Goal: Information Seeking & Learning: Learn about a topic

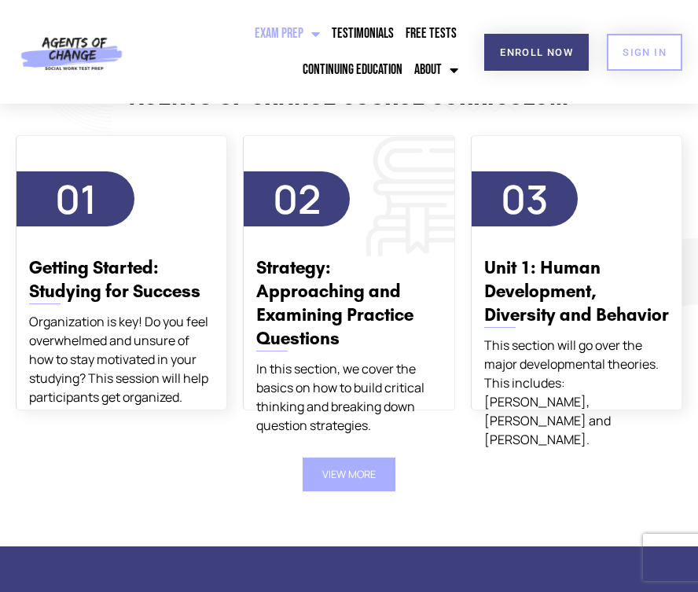
scroll to position [1685, 0]
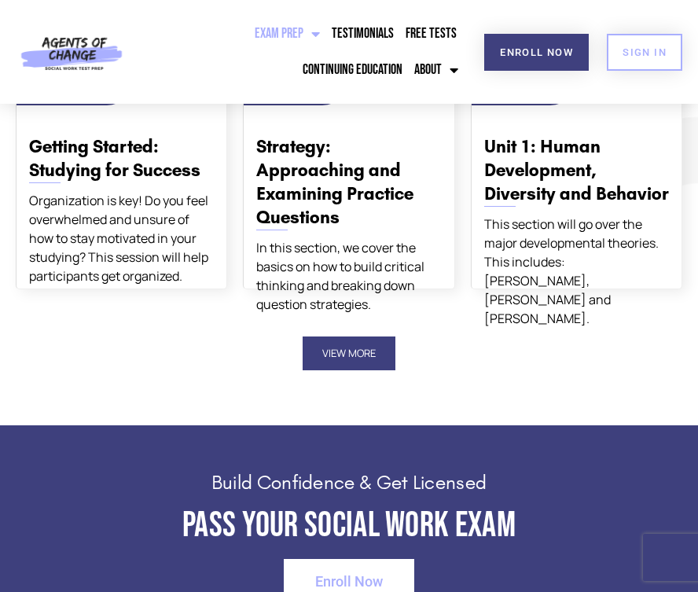
click at [357, 370] on button "View More" at bounding box center [349, 353] width 93 height 34
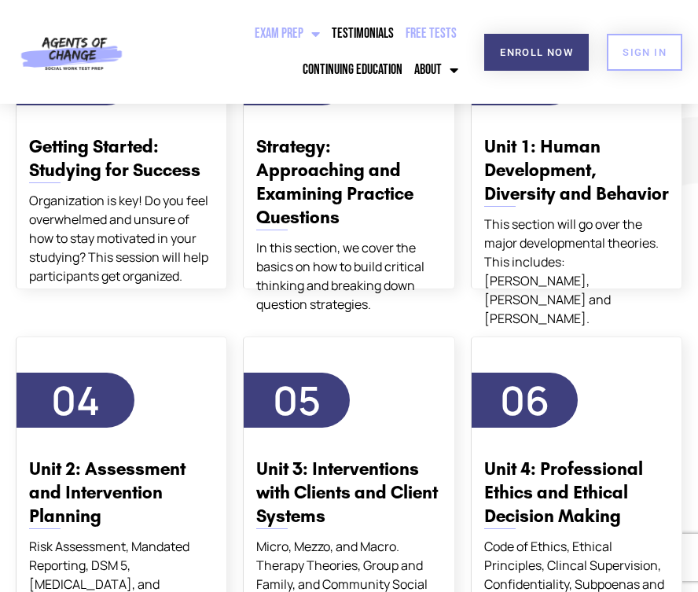
click at [431, 23] on link "Free Tests" at bounding box center [431, 34] width 59 height 36
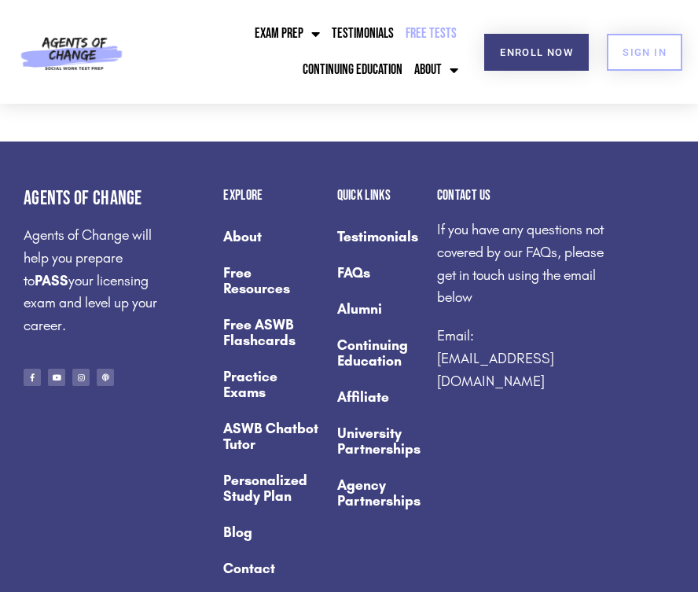
scroll to position [2022, 0]
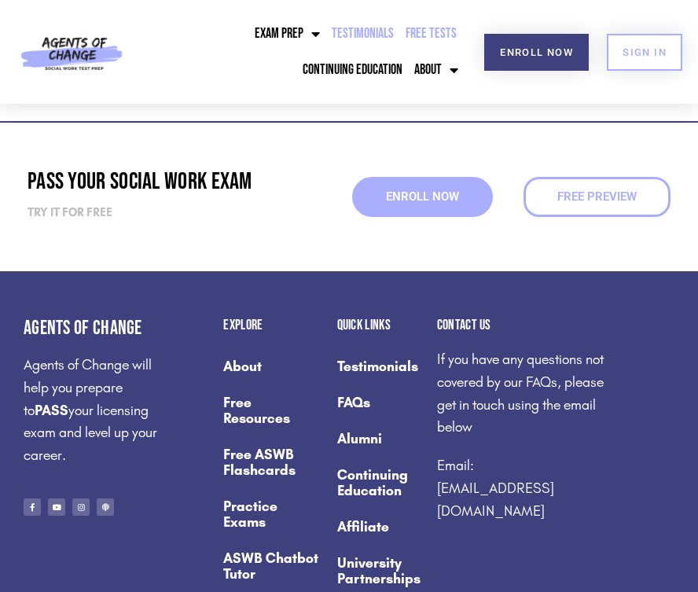
click at [378, 42] on link "Testimonials" at bounding box center [363, 34] width 70 height 36
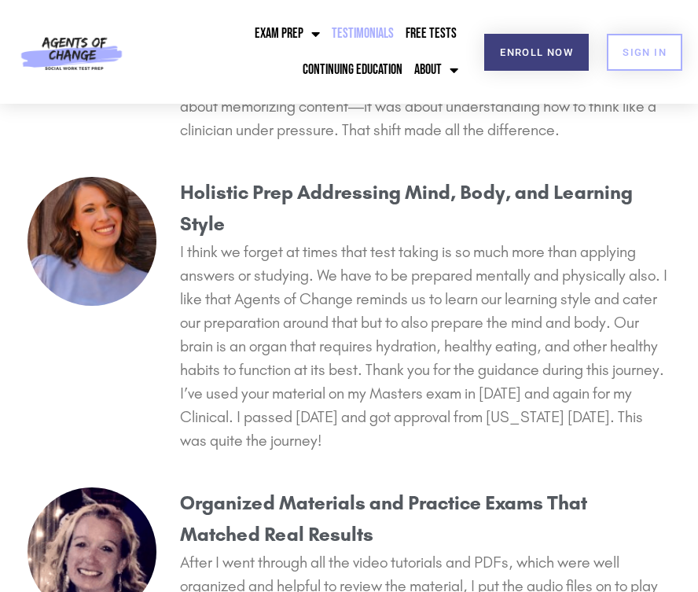
scroll to position [1107, 0]
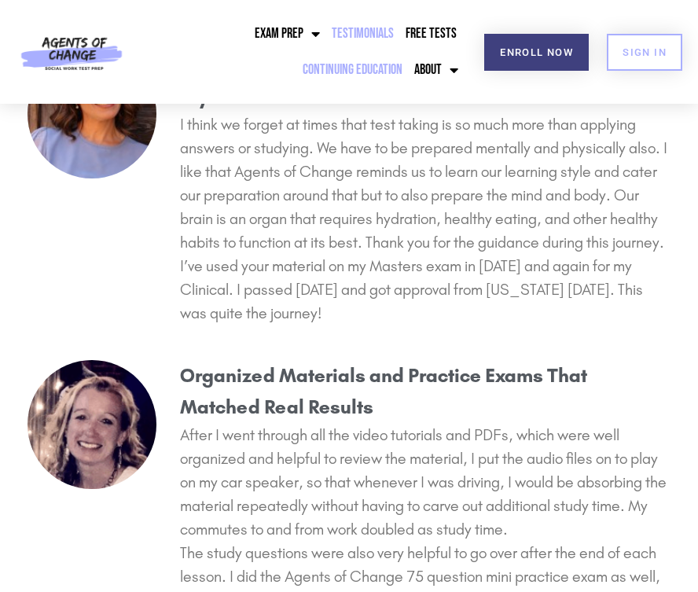
click at [346, 73] on link "Continuing Education" at bounding box center [353, 70] width 108 height 36
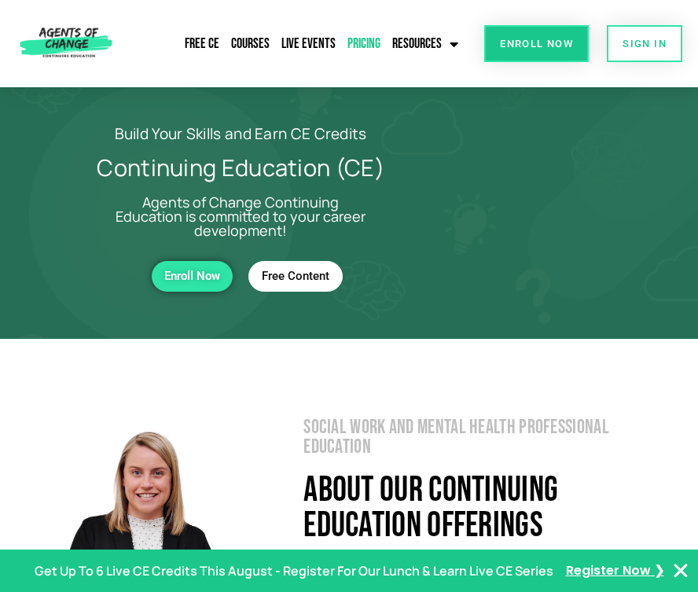
click at [361, 50] on link "Pricing" at bounding box center [363, 44] width 41 height 36
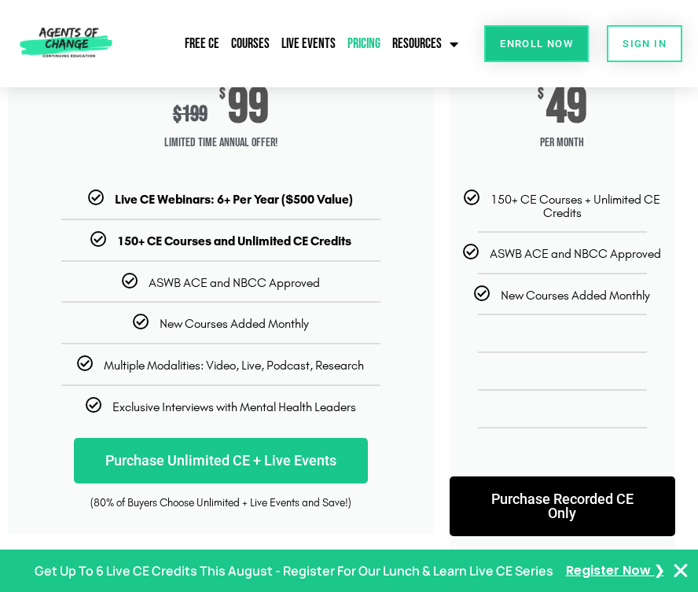
scroll to position [250, 0]
